Goal: Task Accomplishment & Management: Complete application form

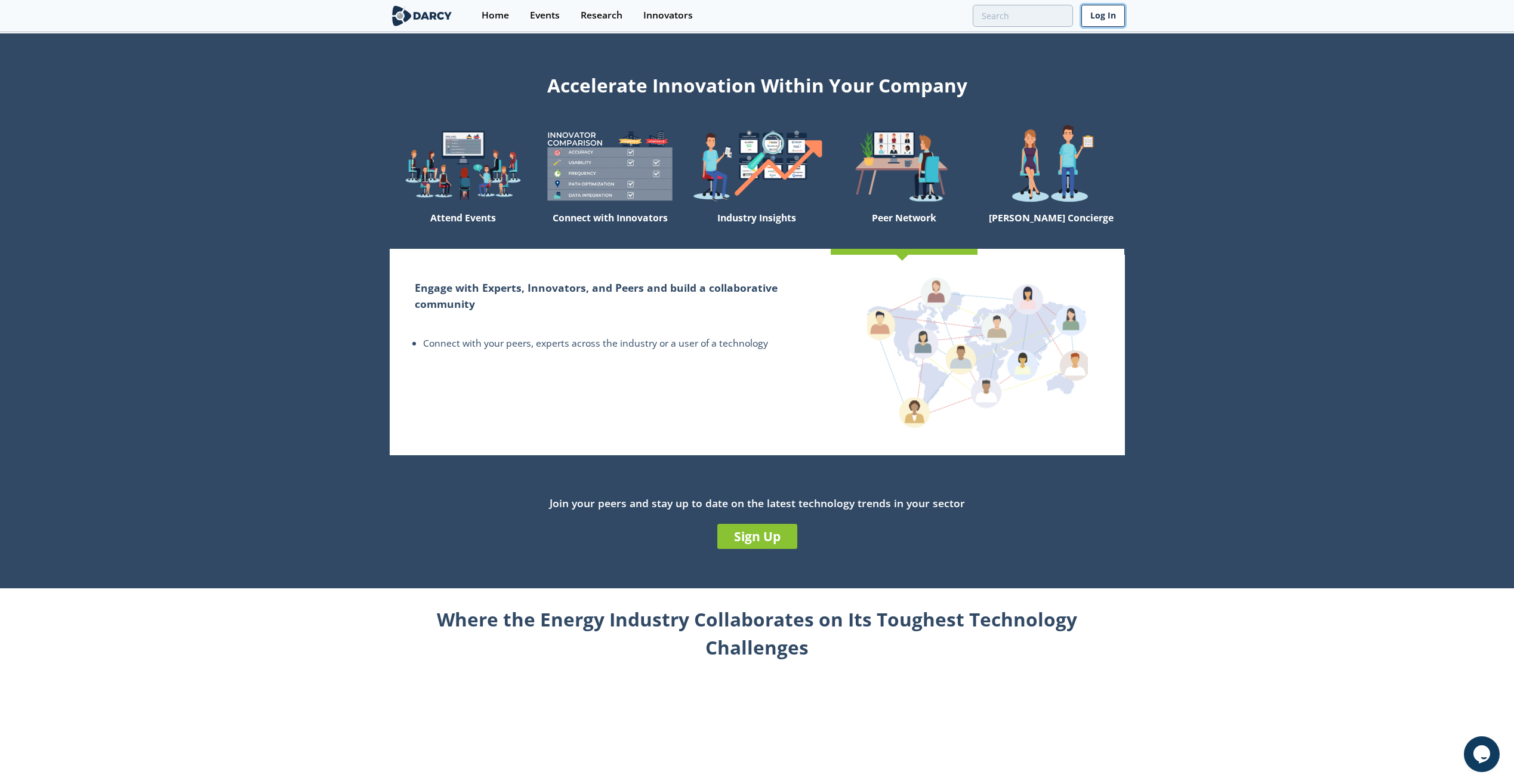
click at [1113, 23] on link "Log In" at bounding box center [1104, 16] width 44 height 22
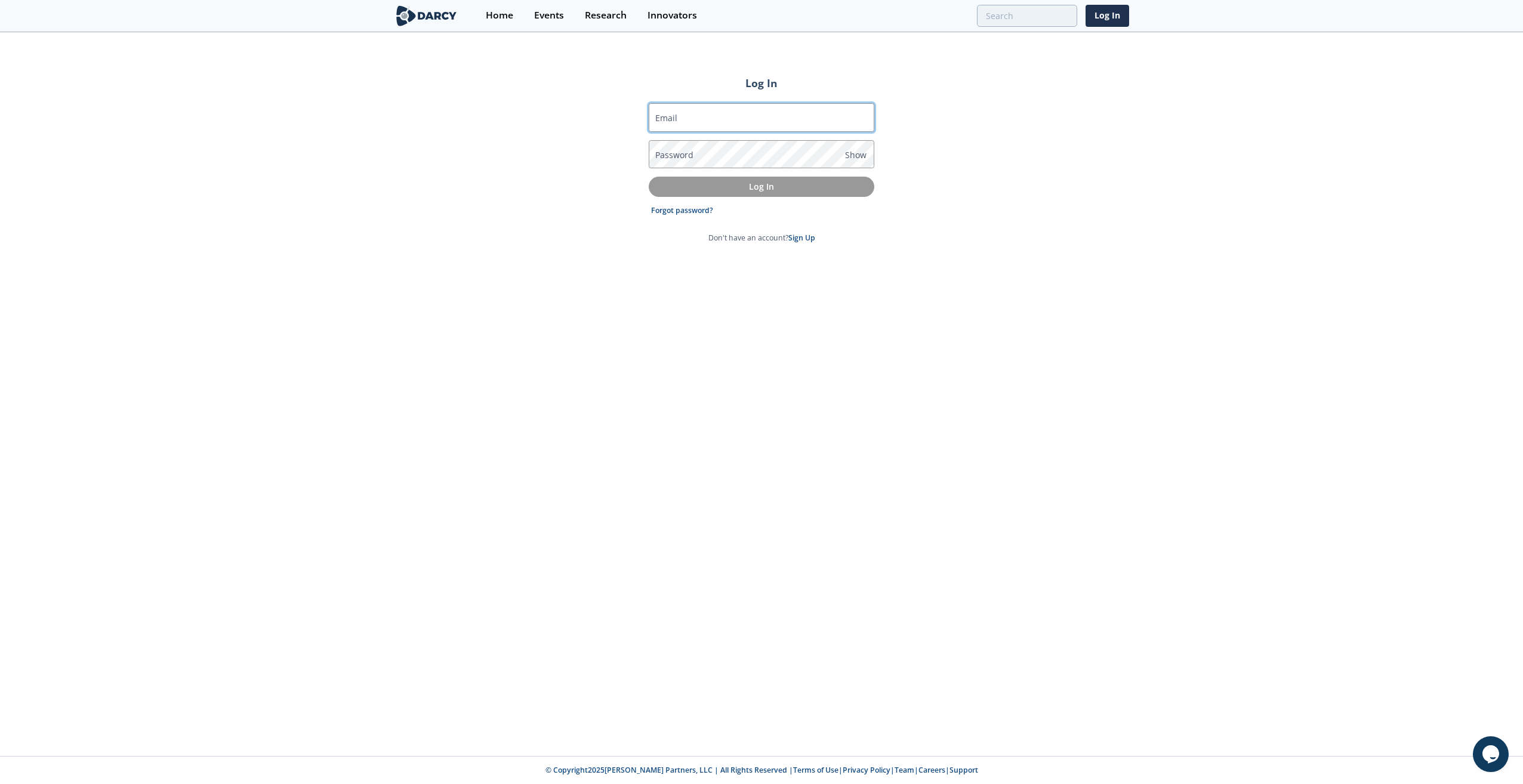
click at [759, 112] on input "Email" at bounding box center [761, 117] width 225 height 29
type input "[PERSON_NAME][EMAIL_ADDRESS][PERSON_NAME][DOMAIN_NAME]"
click at [802, 235] on link "Sign Up" at bounding box center [802, 237] width 27 height 10
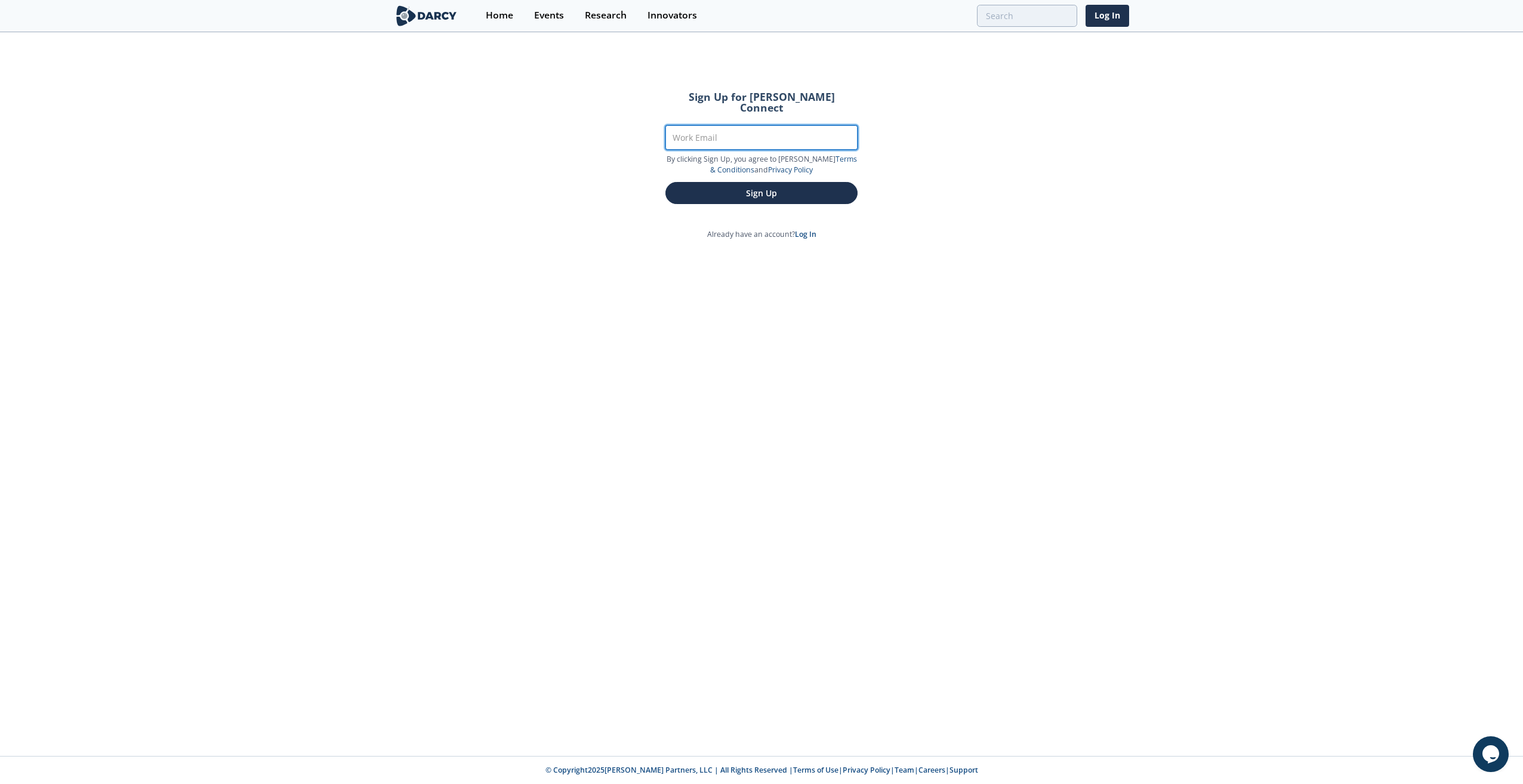
click at [728, 133] on input "Work Email" at bounding box center [762, 137] width 192 height 25
type input "[PERSON_NAME][EMAIL_ADDRESS][PERSON_NAME][DOMAIN_NAME]"
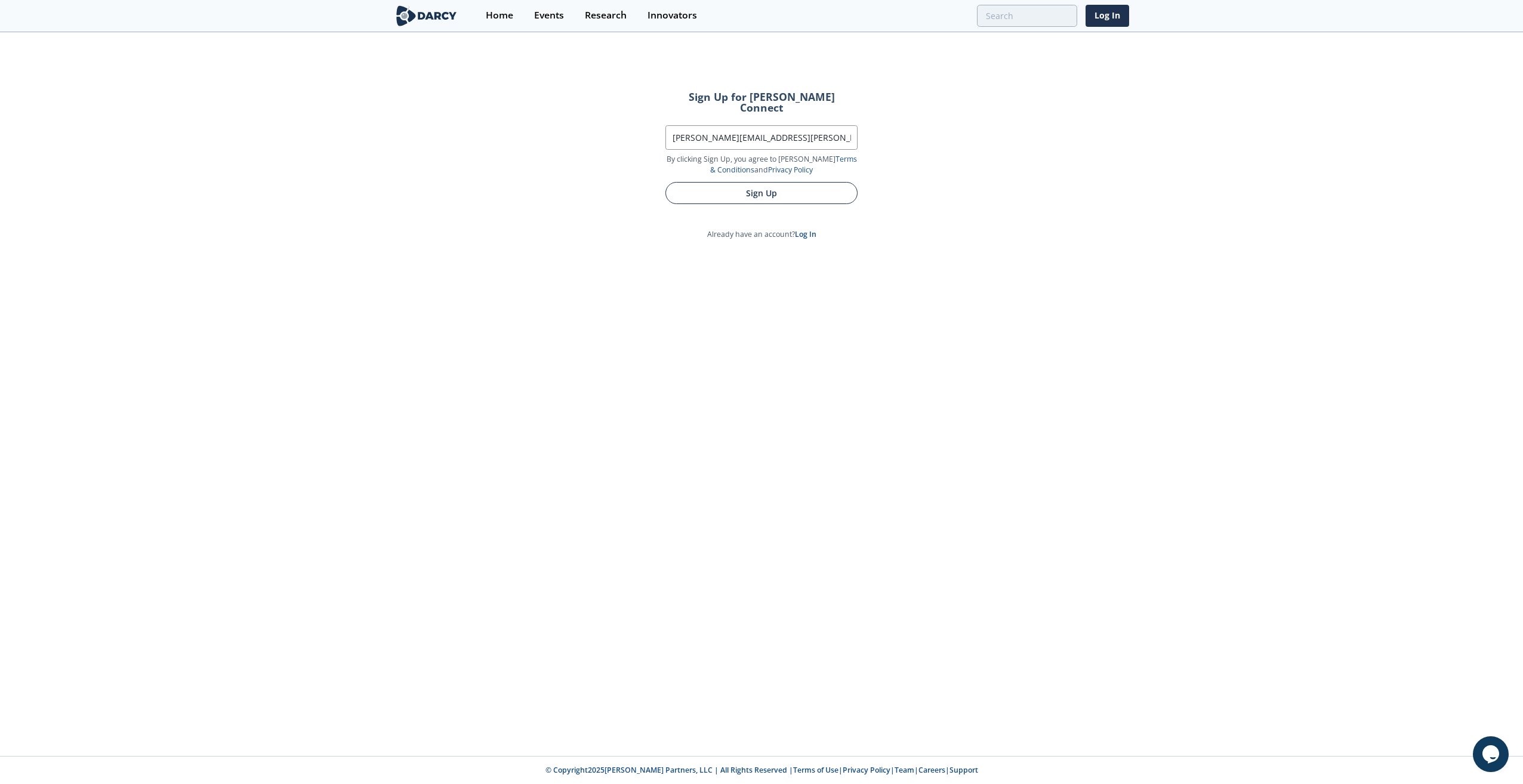
click at [733, 186] on button "Sign Up" at bounding box center [762, 193] width 192 height 22
click at [759, 185] on button "Sign Up" at bounding box center [762, 193] width 192 height 22
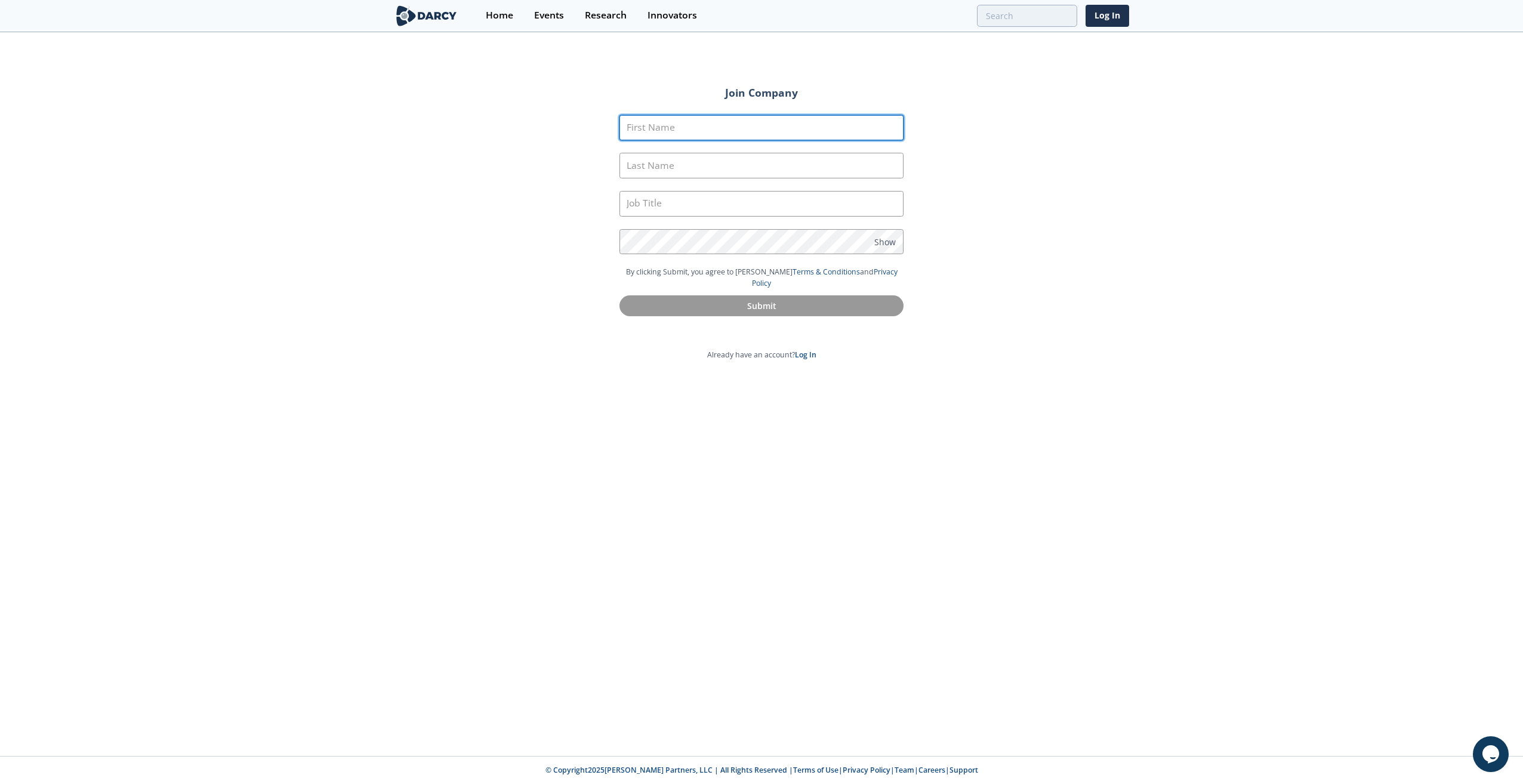
click at [677, 135] on input "First Name" at bounding box center [762, 128] width 284 height 25
type input "Thomas"
type input "Cahill"
type input "Geologist"
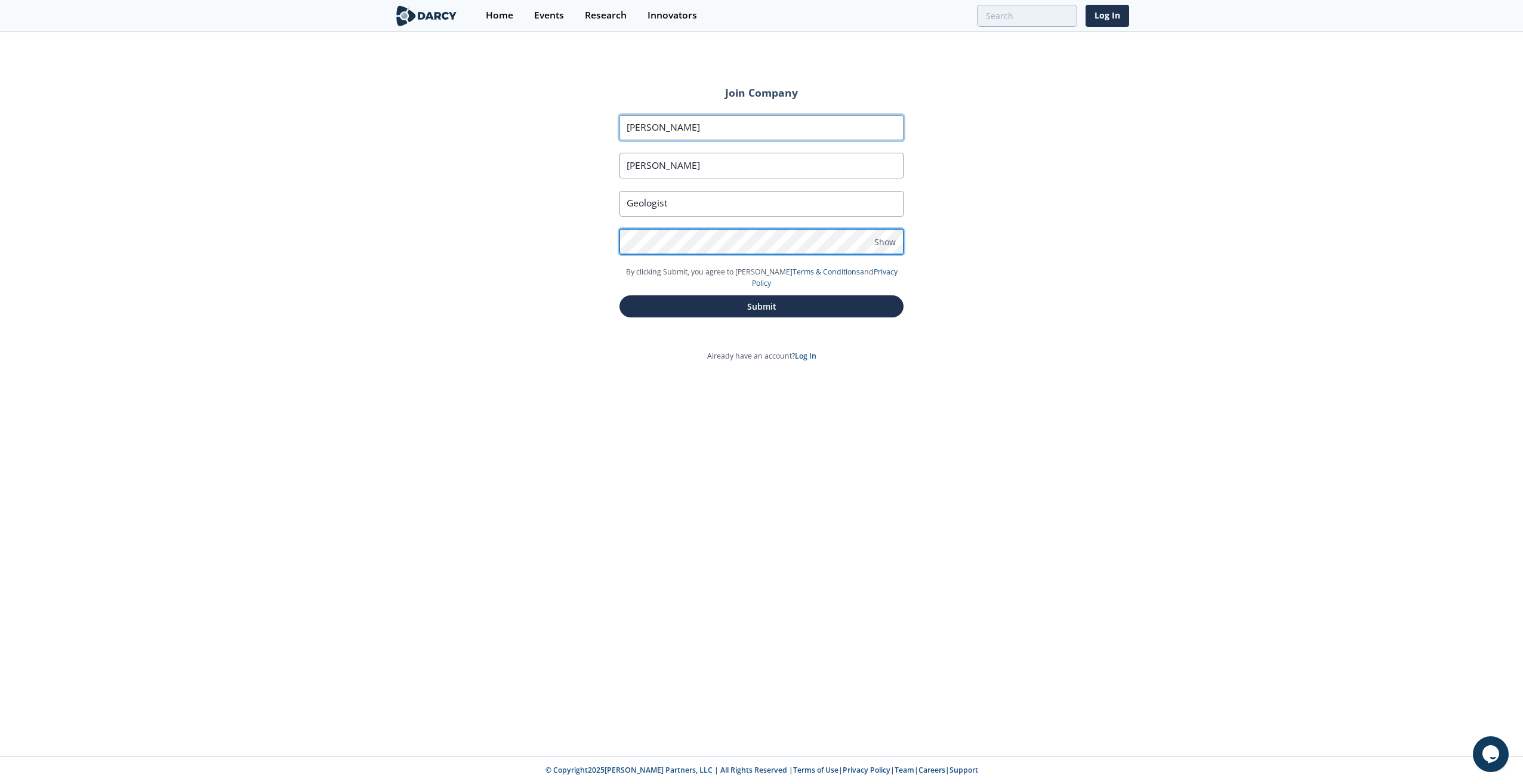
click at [620, 295] on button "Submit" at bounding box center [762, 306] width 284 height 22
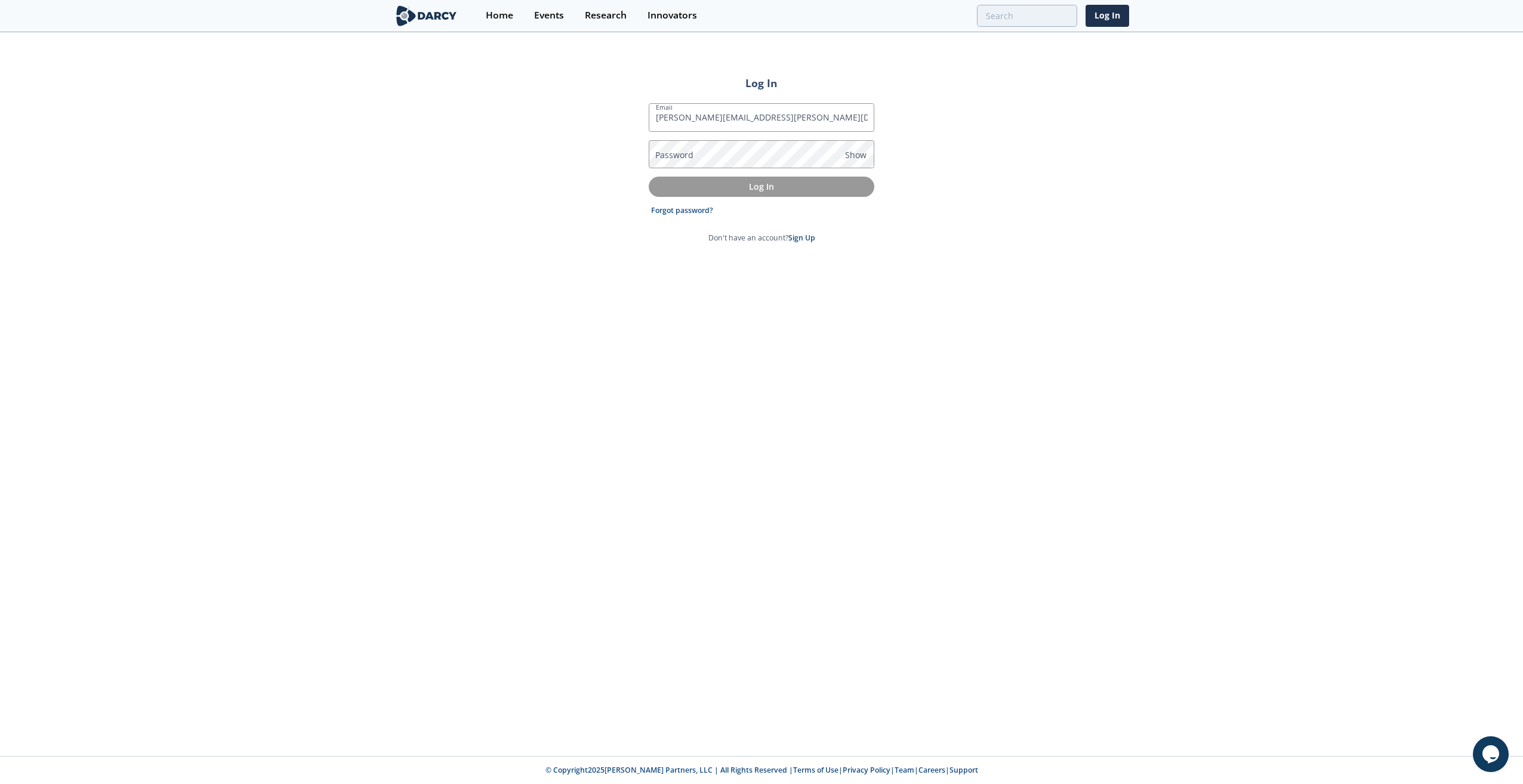
click at [682, 157] on label "Password" at bounding box center [675, 155] width 38 height 13
click at [648, 177] on button "Log In" at bounding box center [761, 186] width 225 height 20
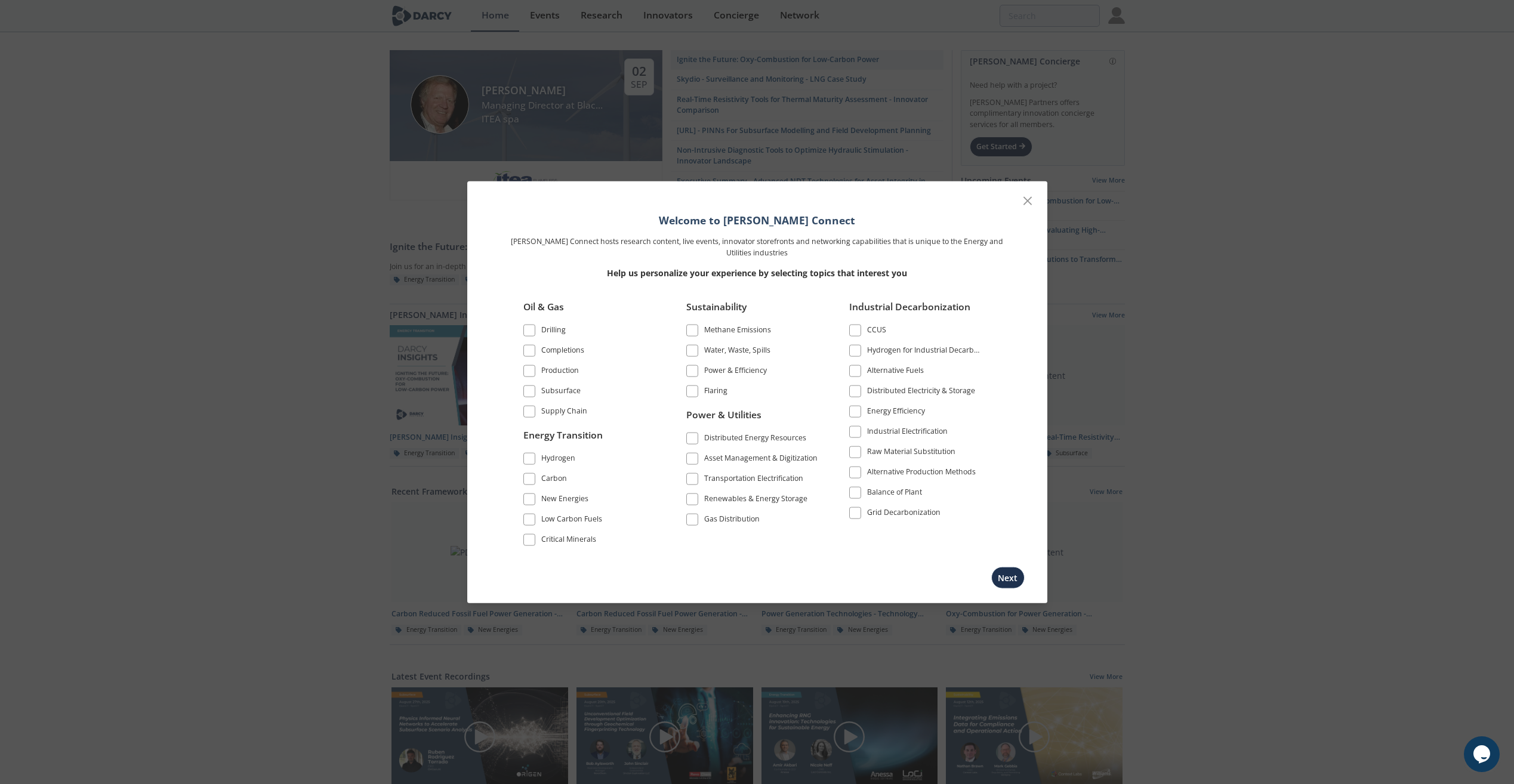
click at [525, 331] on span at bounding box center [529, 331] width 8 height 8
click at [1002, 576] on button "Next" at bounding box center [1007, 577] width 33 height 22
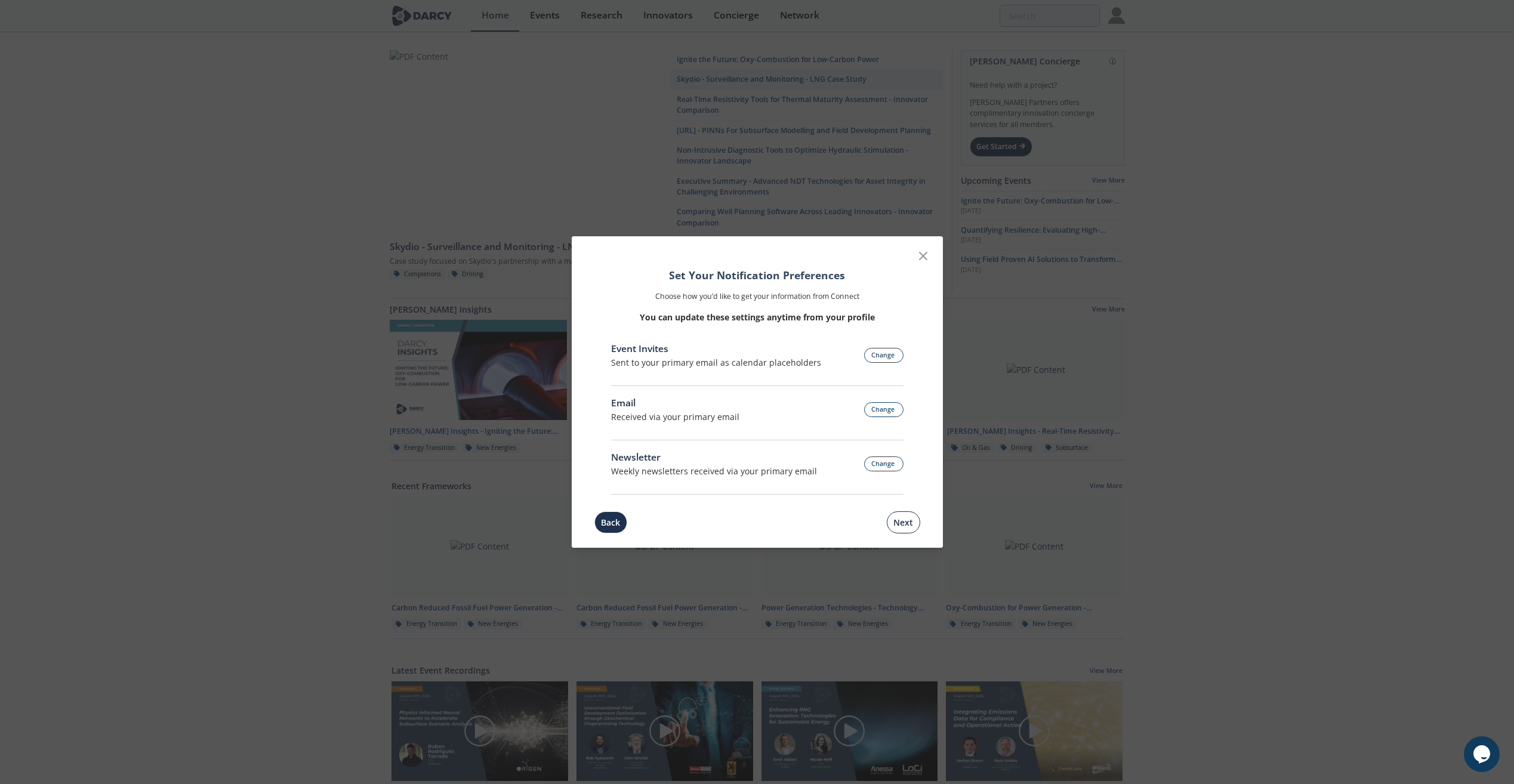
click at [901, 521] on button "Next" at bounding box center [903, 522] width 33 height 22
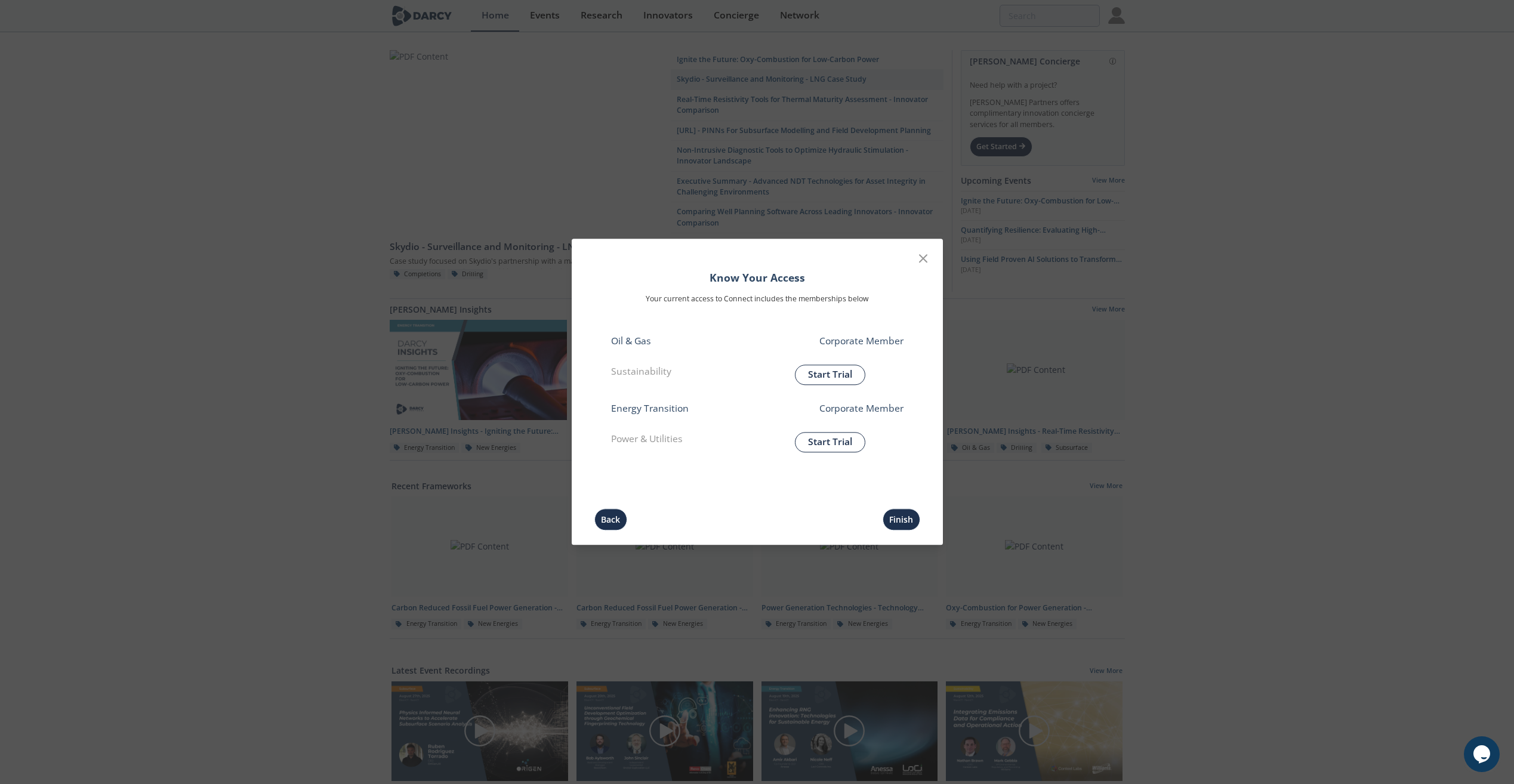
click at [901, 521] on button "Finish" at bounding box center [901, 520] width 37 height 22
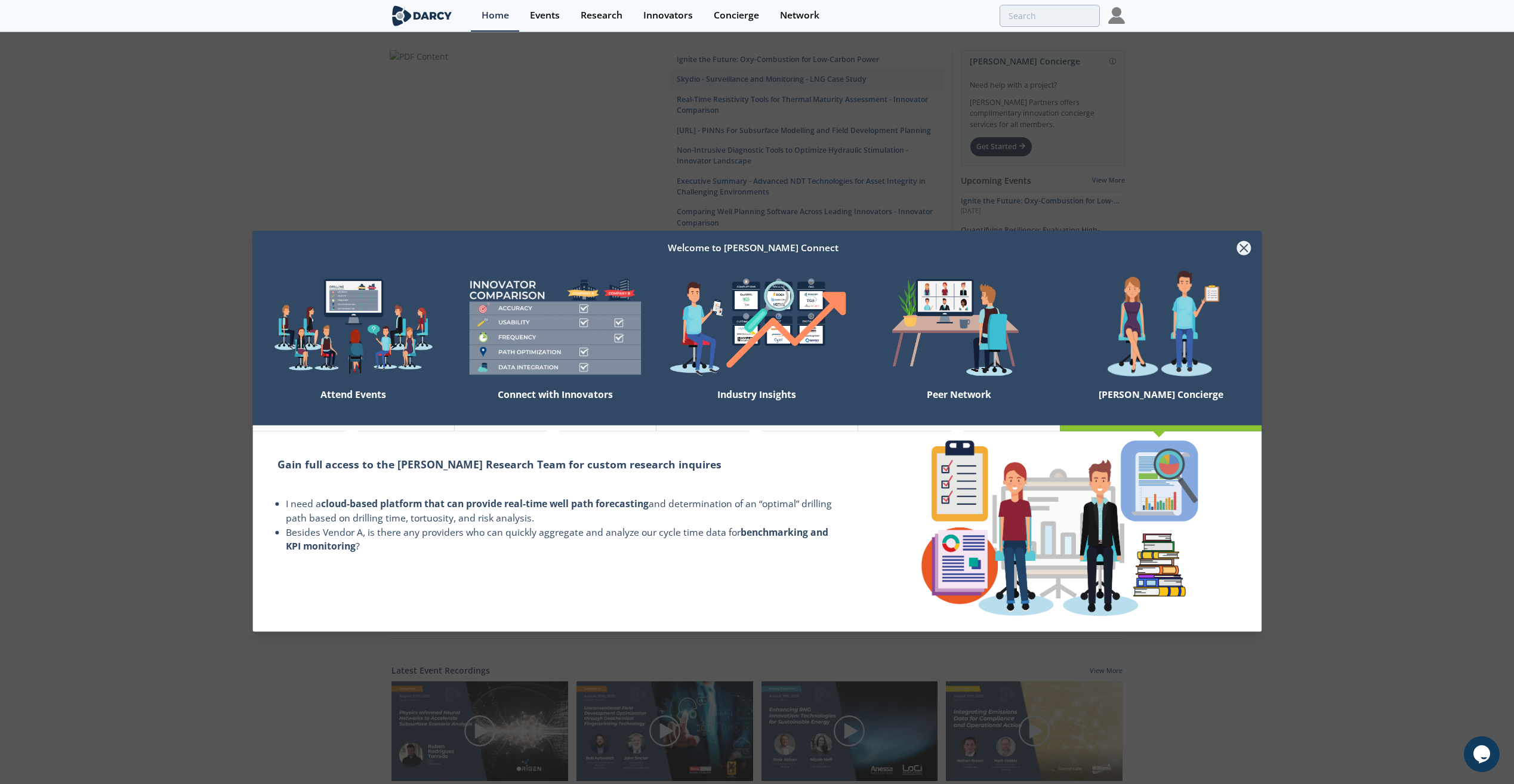
click at [1241, 244] on icon at bounding box center [1244, 248] width 7 height 7
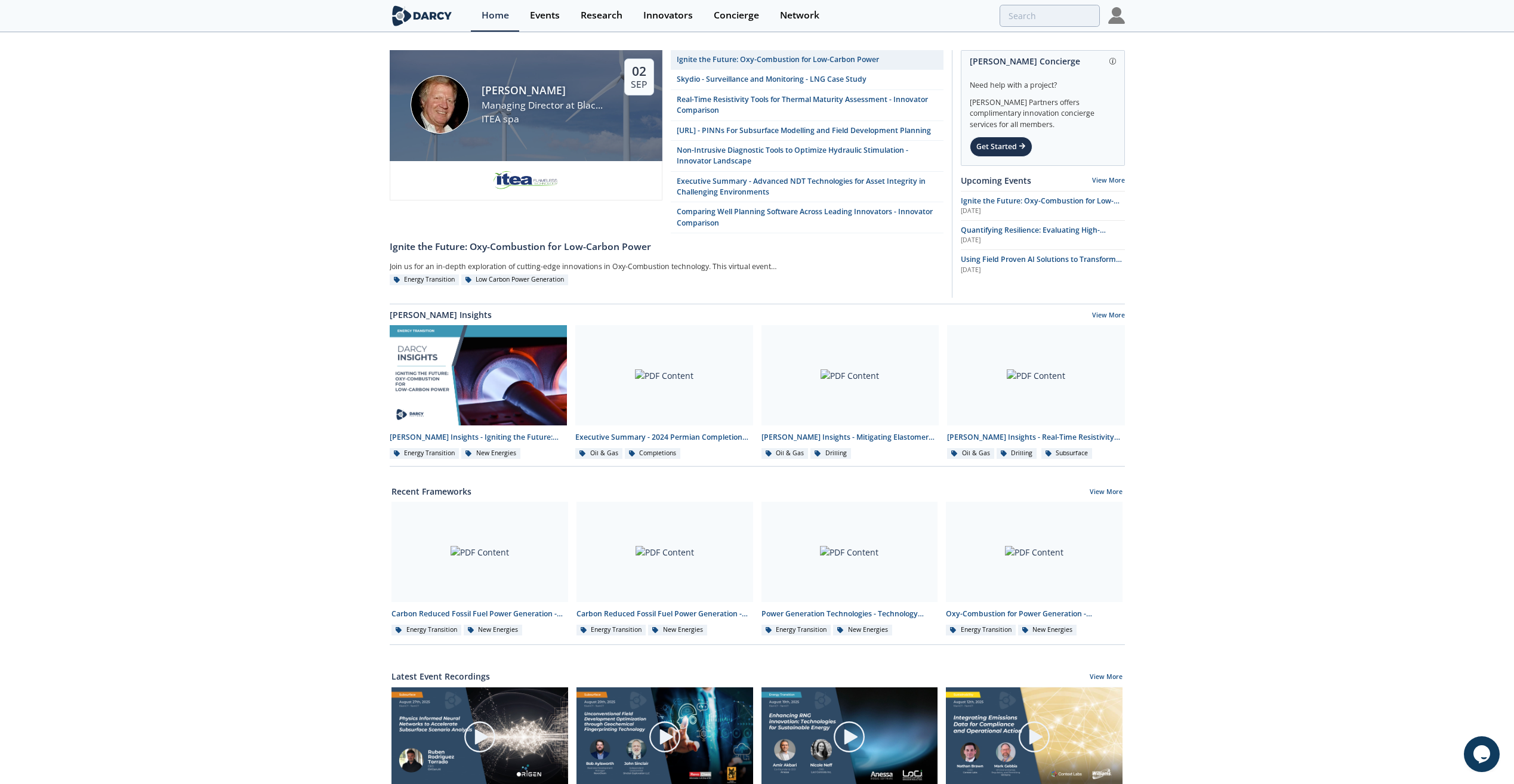
click at [1113, 22] on img at bounding box center [1117, 16] width 17 height 17
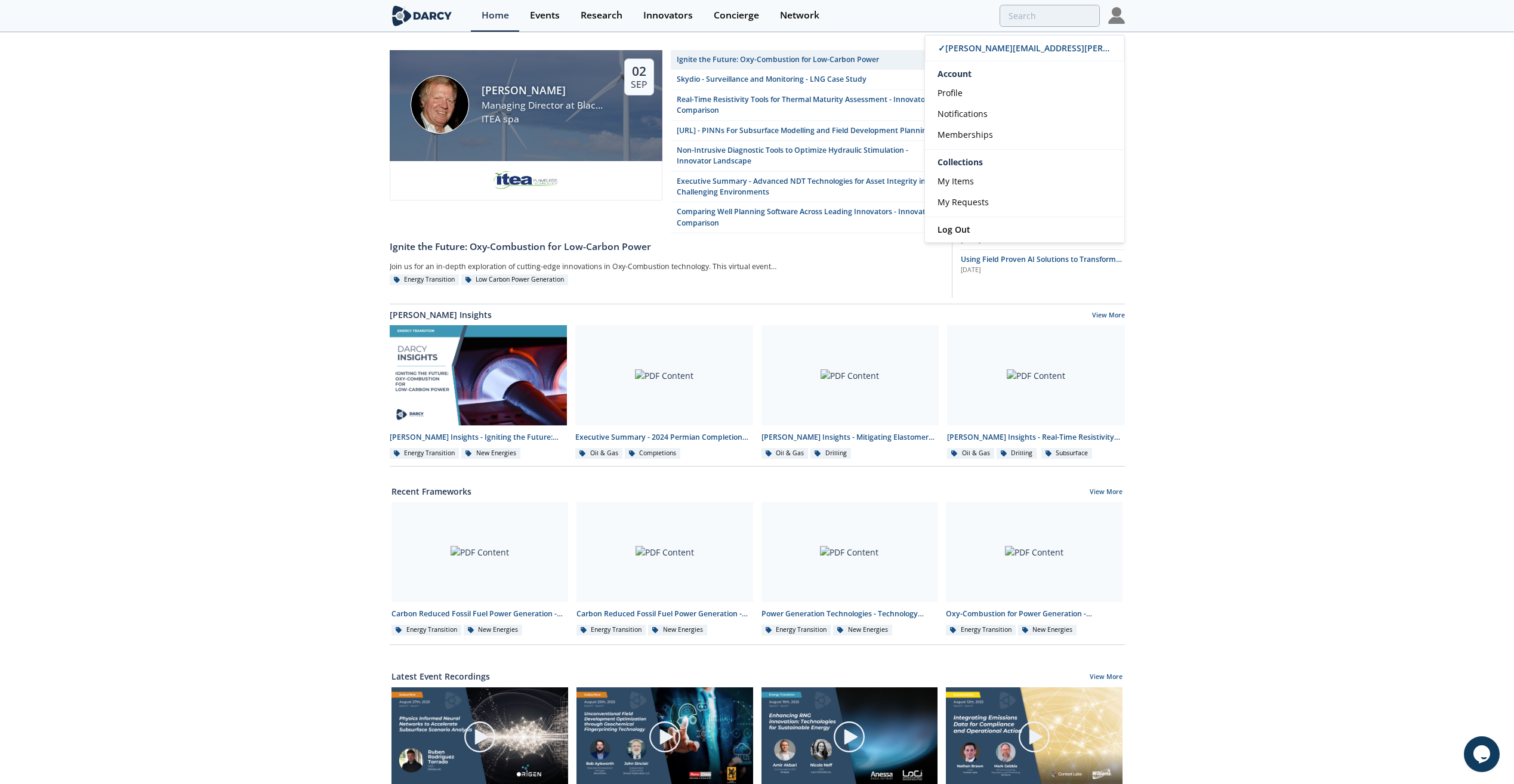
click at [1190, 131] on div "[PERSON_NAME] Managing Director at Black Diamond Financial Group ITEA spa [DATE…" at bounding box center [757, 547] width 1514 height 1027
